Goal: Find contact information: Find contact information

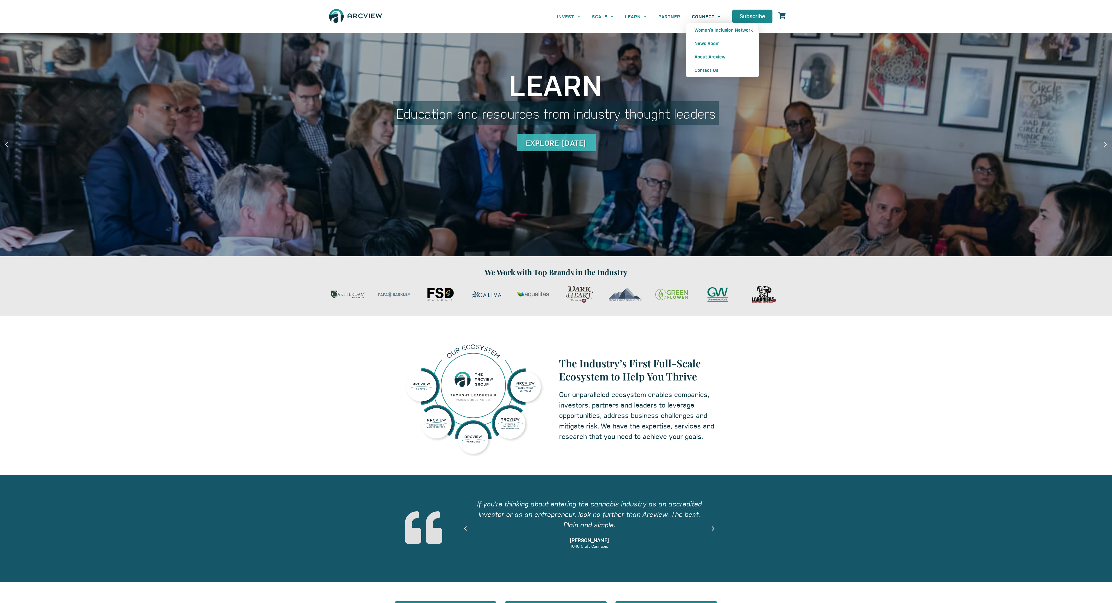
click at [716, 17] on span "Menu" at bounding box center [718, 16] width 6 height 9
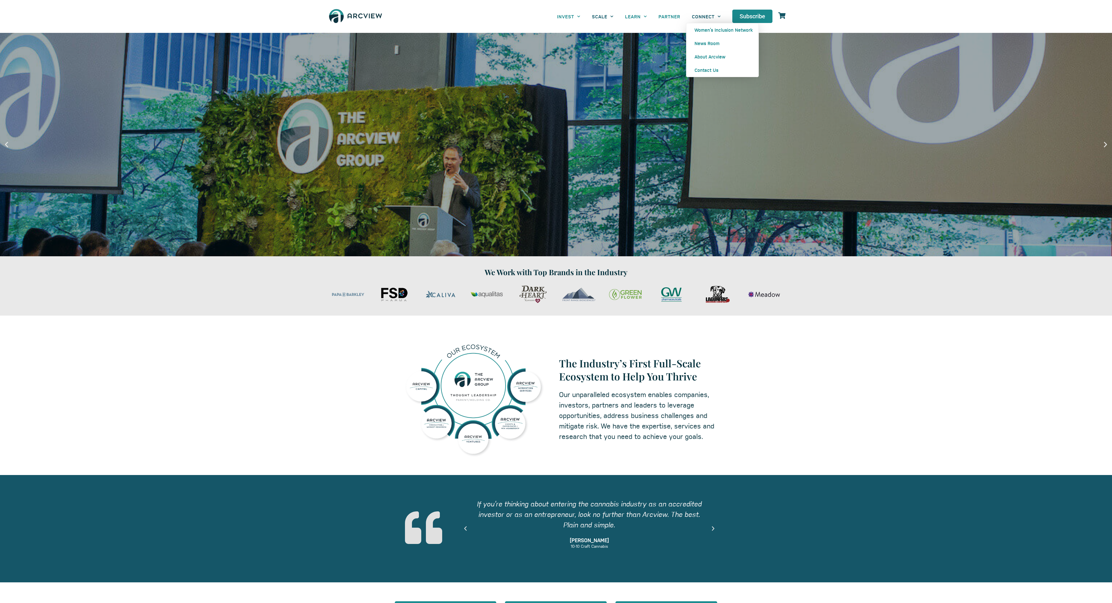
click at [603, 17] on link "SCALE" at bounding box center [602, 16] width 33 height 13
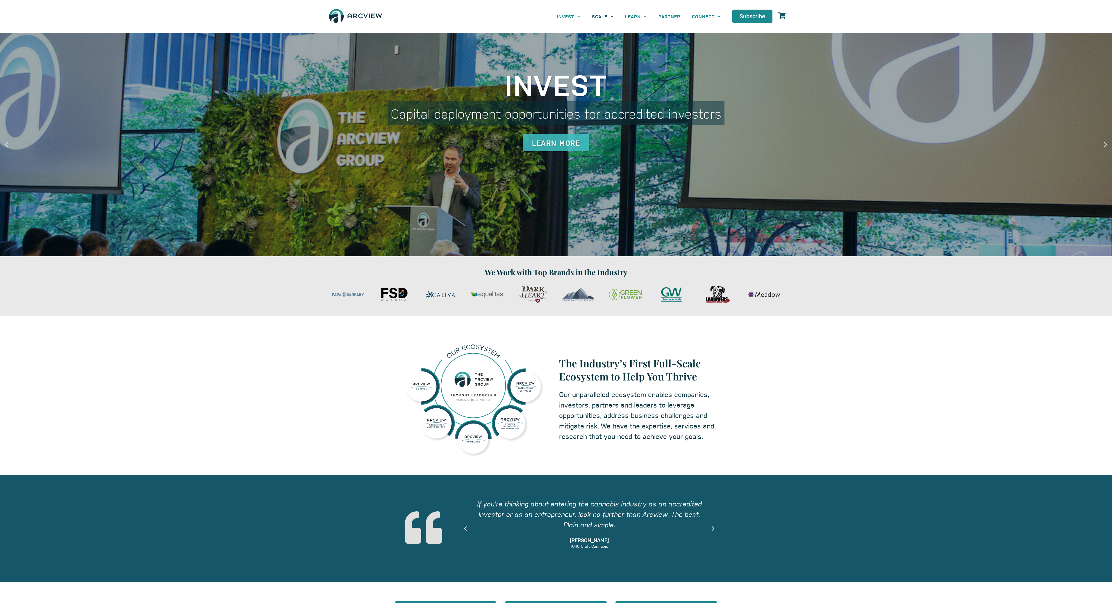
click at [603, 17] on link "SCALE" at bounding box center [602, 16] width 33 height 13
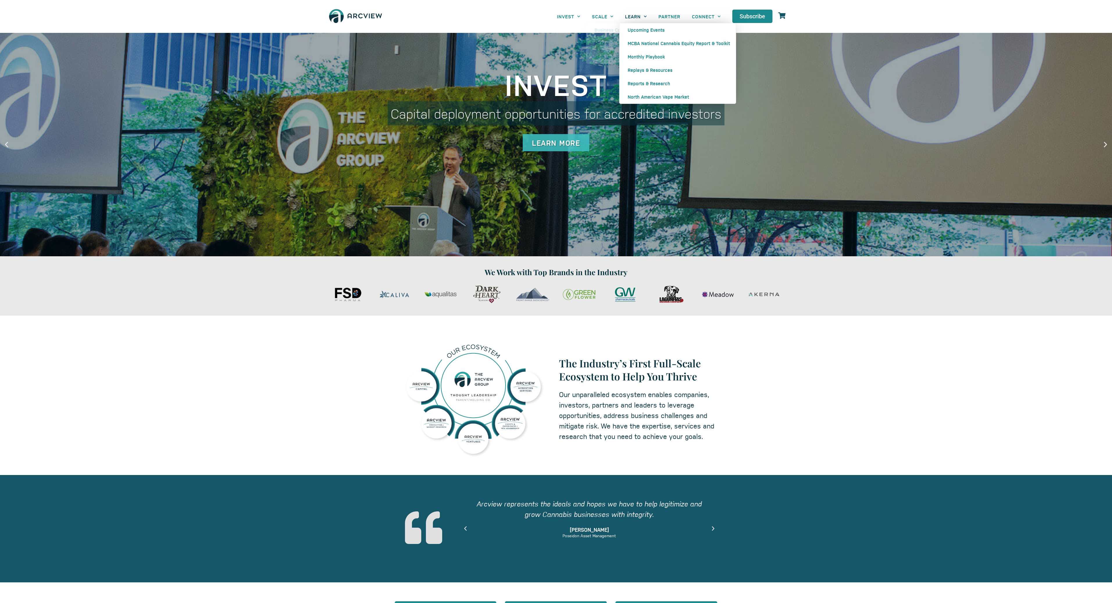
click at [645, 17] on icon "Menu" at bounding box center [645, 16] width 3 height 2
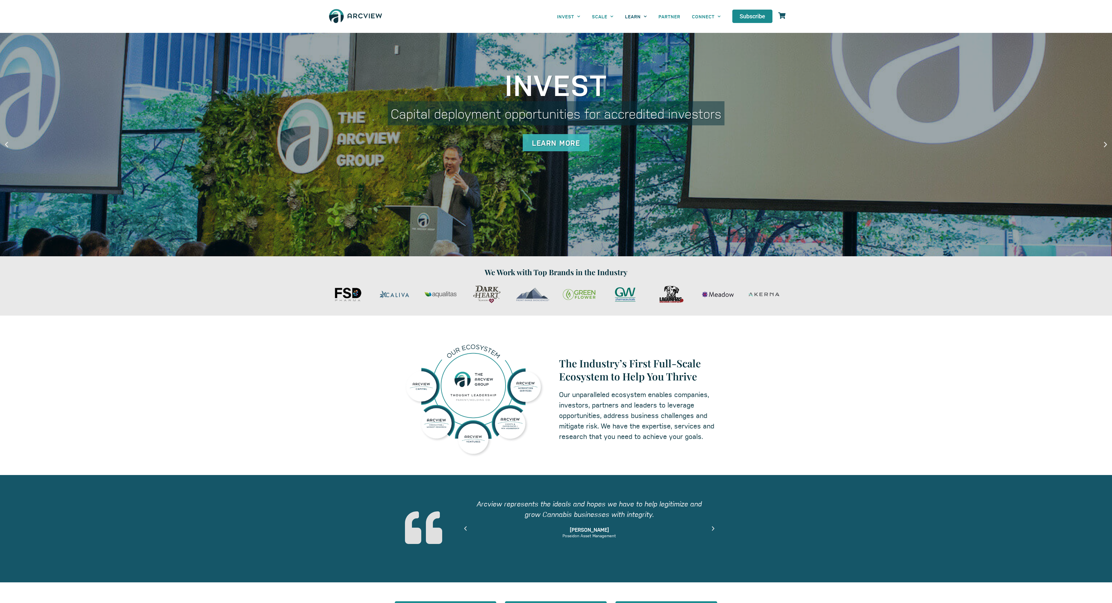
click at [645, 17] on icon "Menu" at bounding box center [645, 16] width 3 height 2
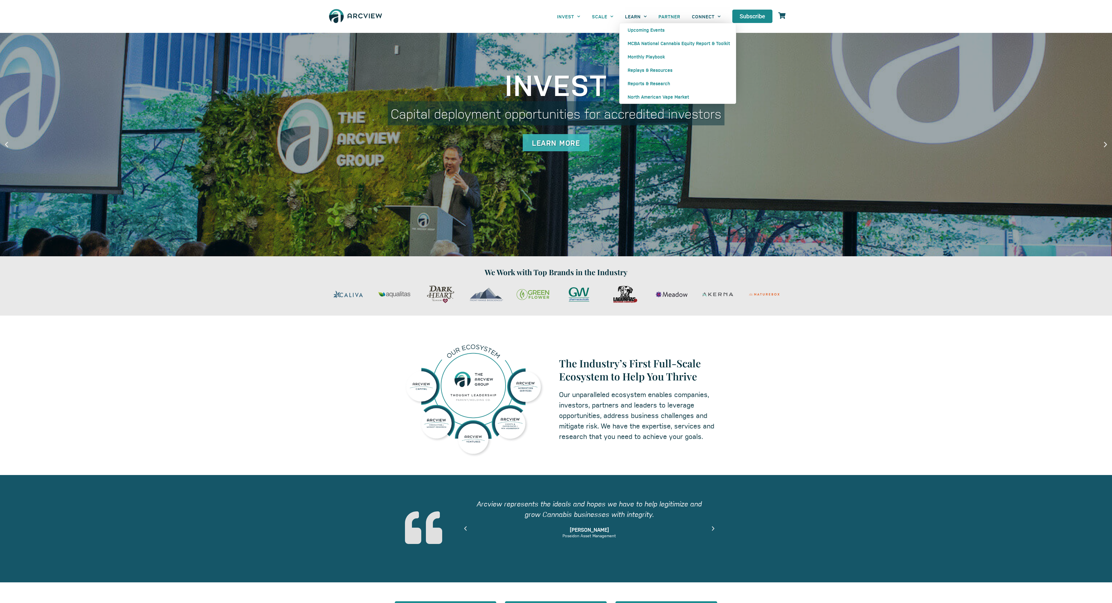
click at [713, 15] on link "CONNECT" at bounding box center [706, 16] width 40 height 13
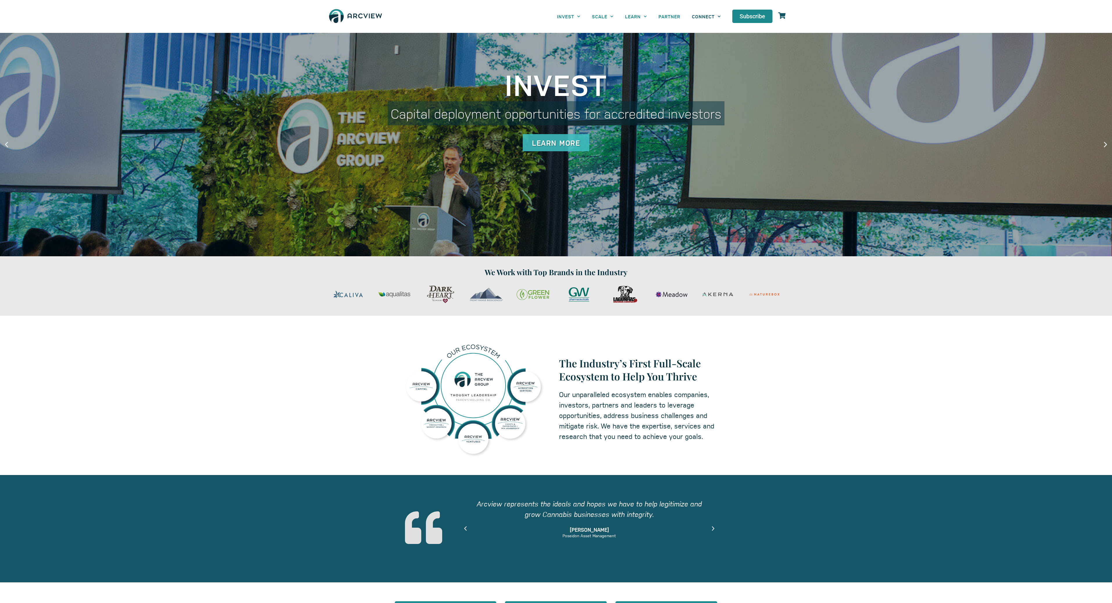
click at [713, 18] on link "CONNECT" at bounding box center [706, 16] width 40 height 13
click at [716, 70] on link "Contact Us" at bounding box center [722, 69] width 72 height 13
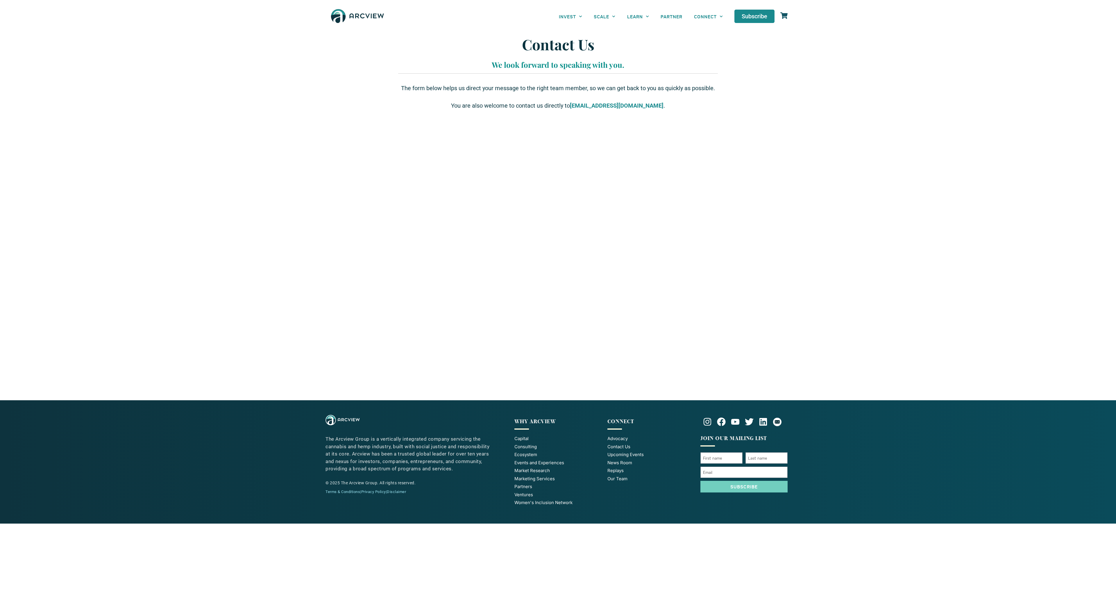
click at [808, 272] on section "The form below helps us direct your message to the right team member, so we can…" at bounding box center [558, 240] width 1116 height 319
click at [775, 360] on section "The form below helps us direct your message to the right team member, so we can…" at bounding box center [558, 240] width 1116 height 319
